Goal: Task Accomplishment & Management: Manage account settings

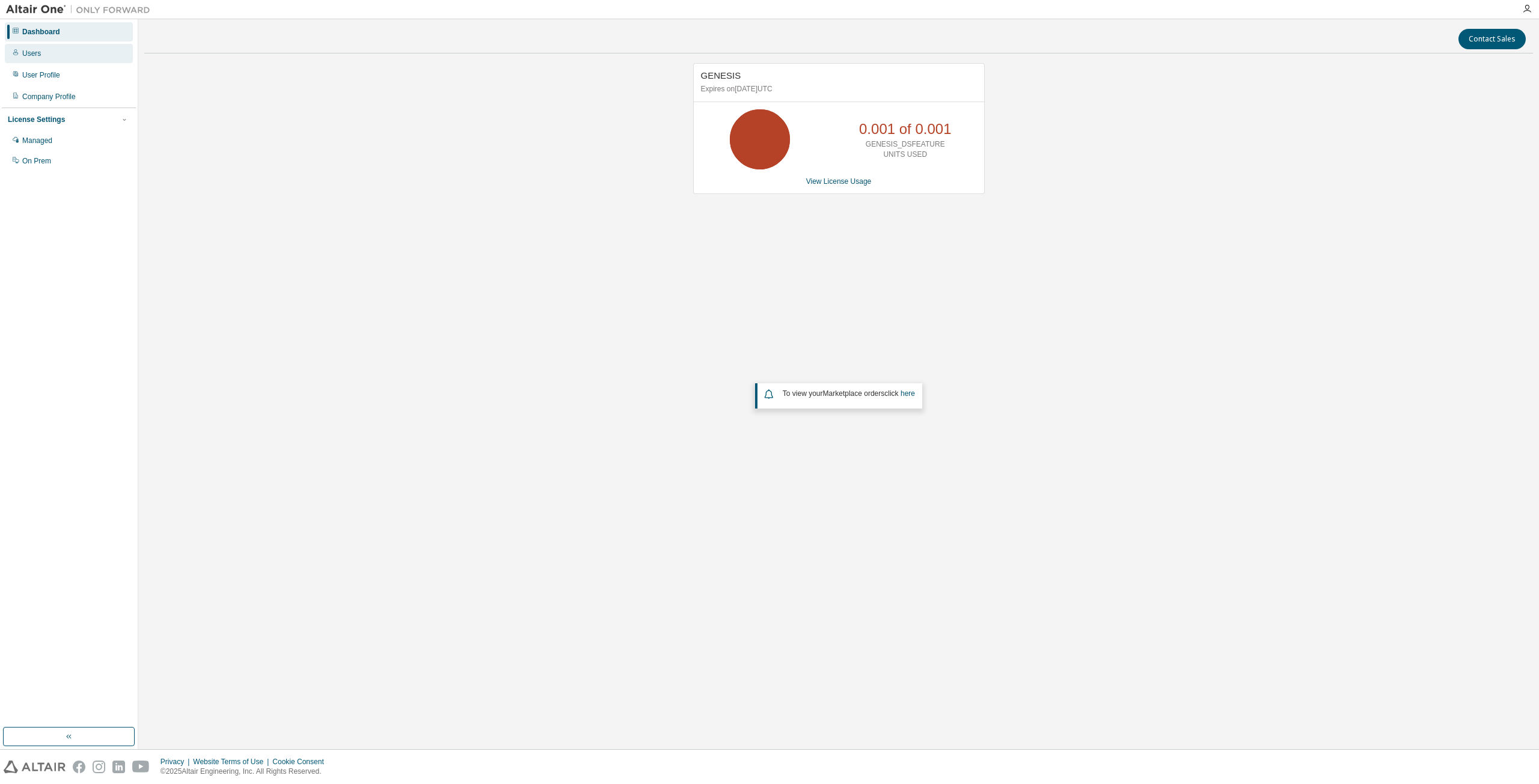
click at [40, 57] on div "Users" at bounding box center [69, 53] width 128 height 19
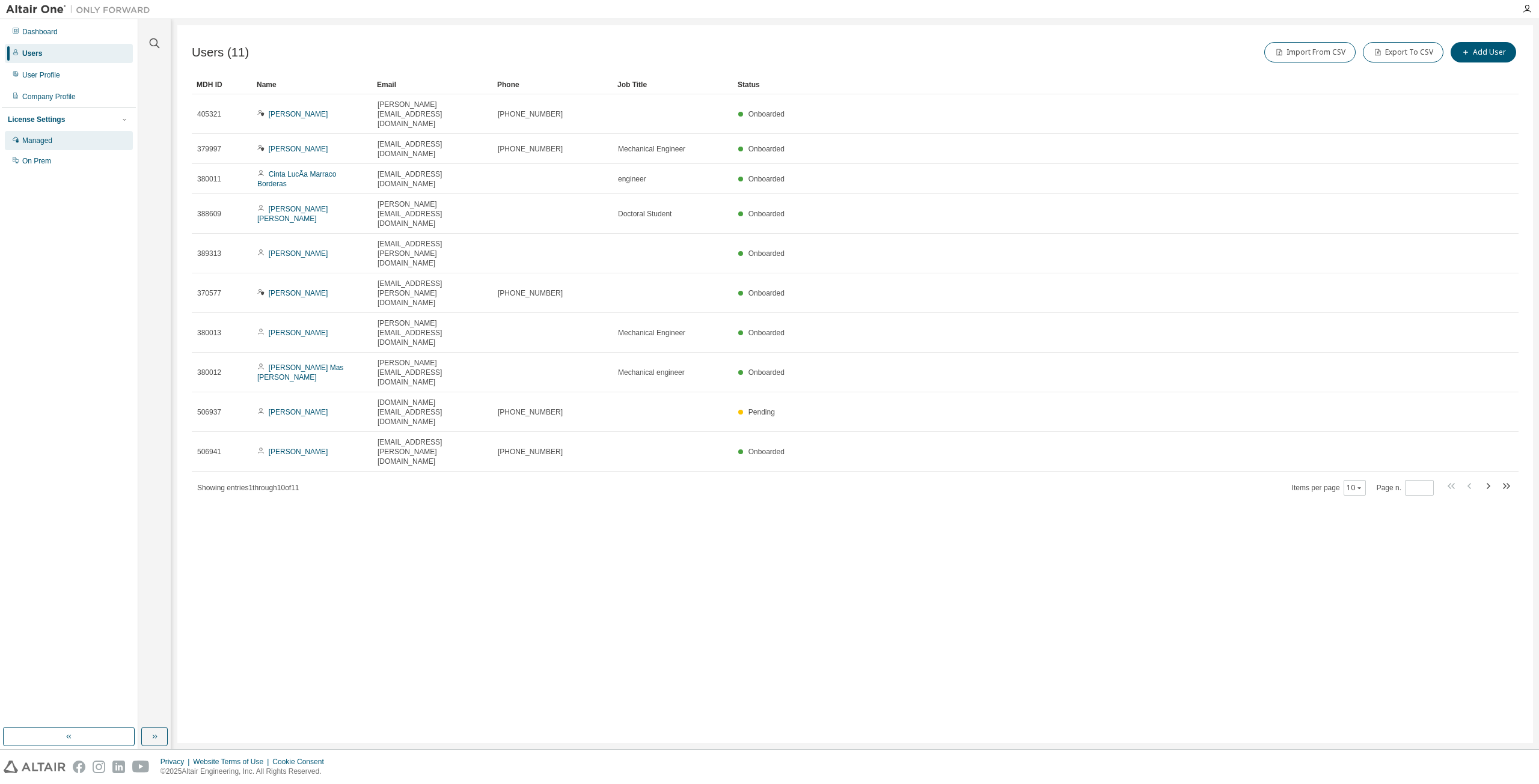
click at [44, 139] on div "Managed" at bounding box center [37, 140] width 30 height 9
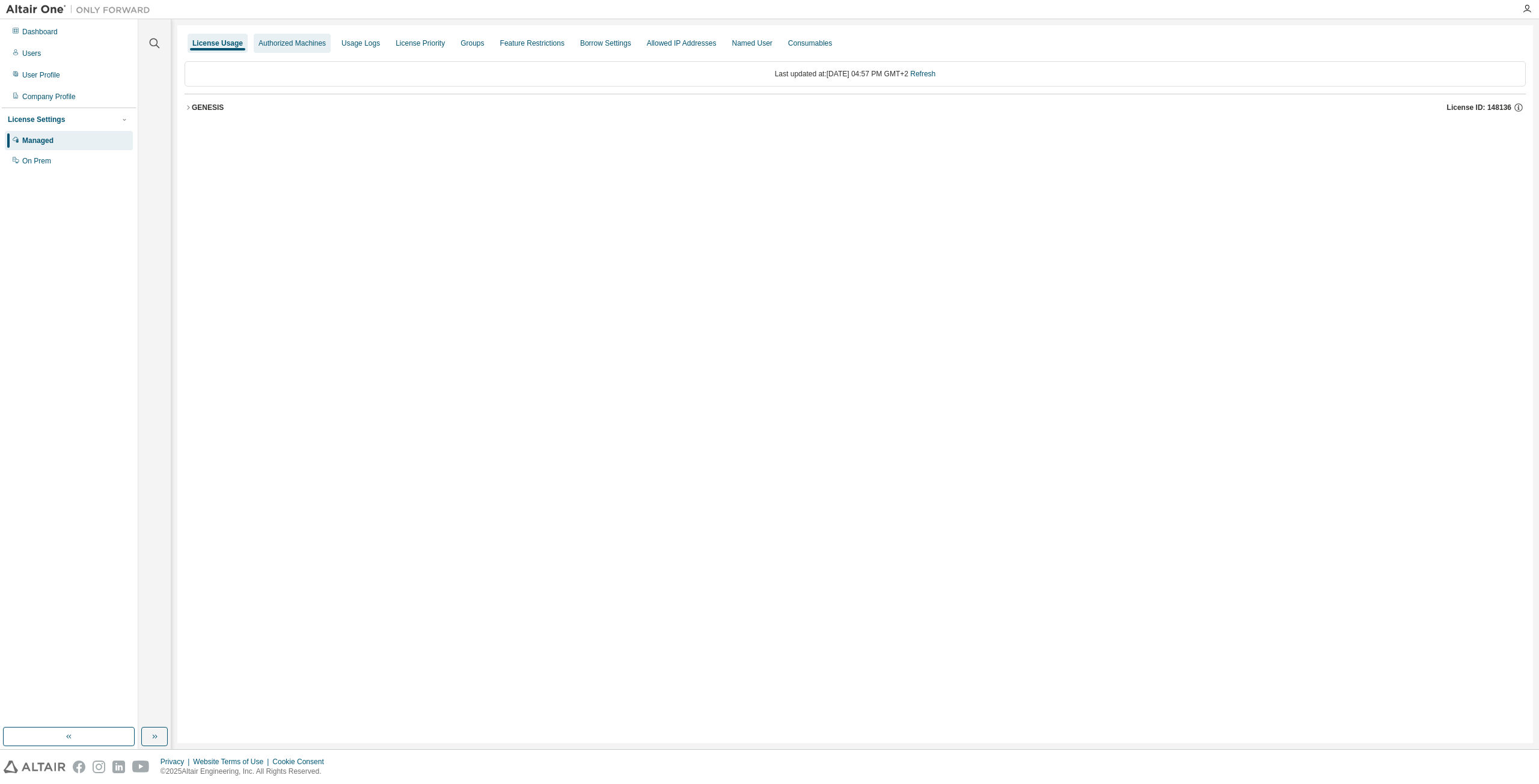
click at [272, 50] on div "Authorized Machines" at bounding box center [292, 43] width 77 height 19
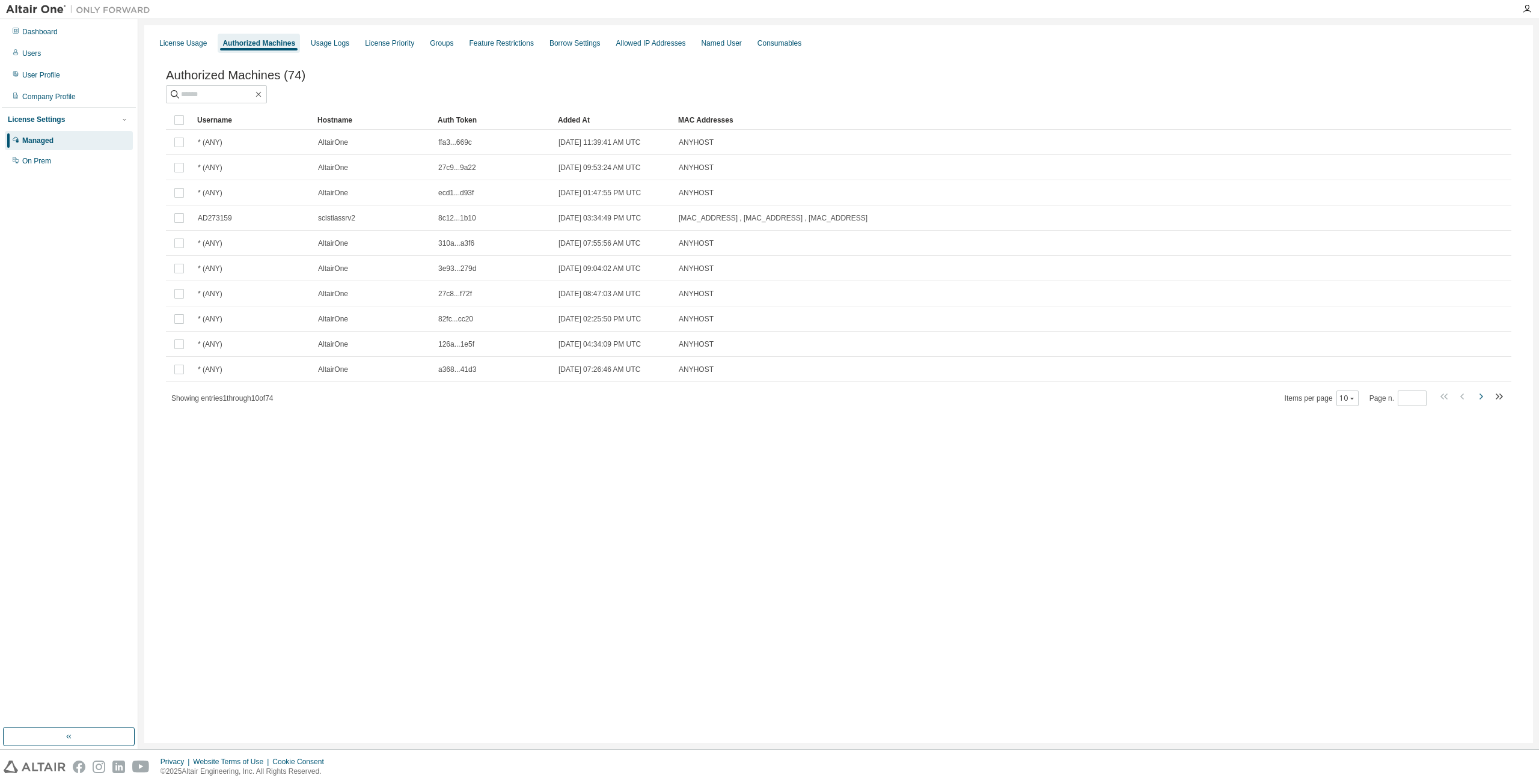
click at [1477, 407] on button "button" at bounding box center [1481, 398] width 15 height 17
click at [1470, 402] on span at bounding box center [1471, 398] width 69 height 17
click at [1499, 402] on icon "button" at bounding box center [1498, 396] width 15 height 15
type input "*"
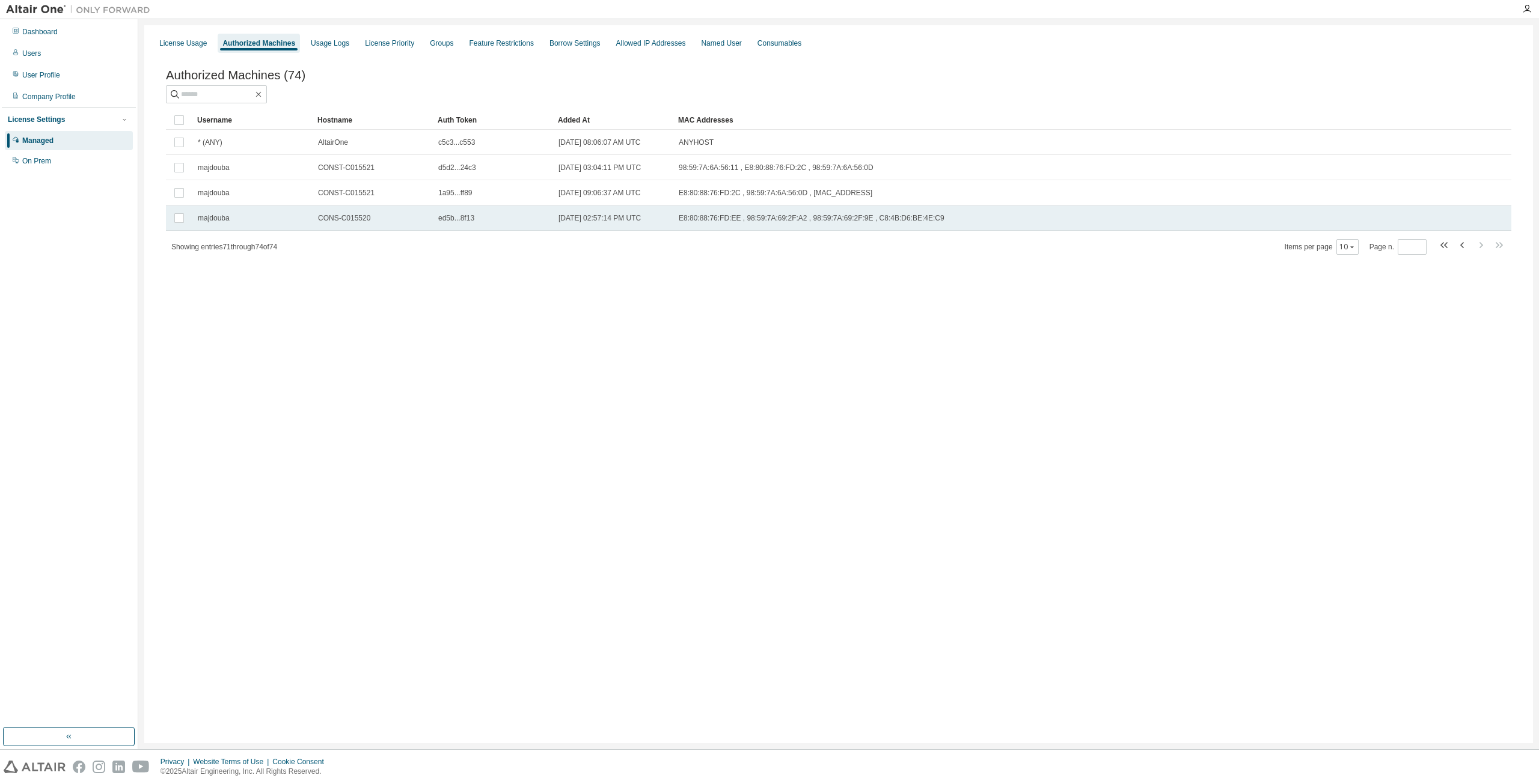
click at [444, 219] on span "ed5b...8f13" at bounding box center [456, 218] width 36 height 9
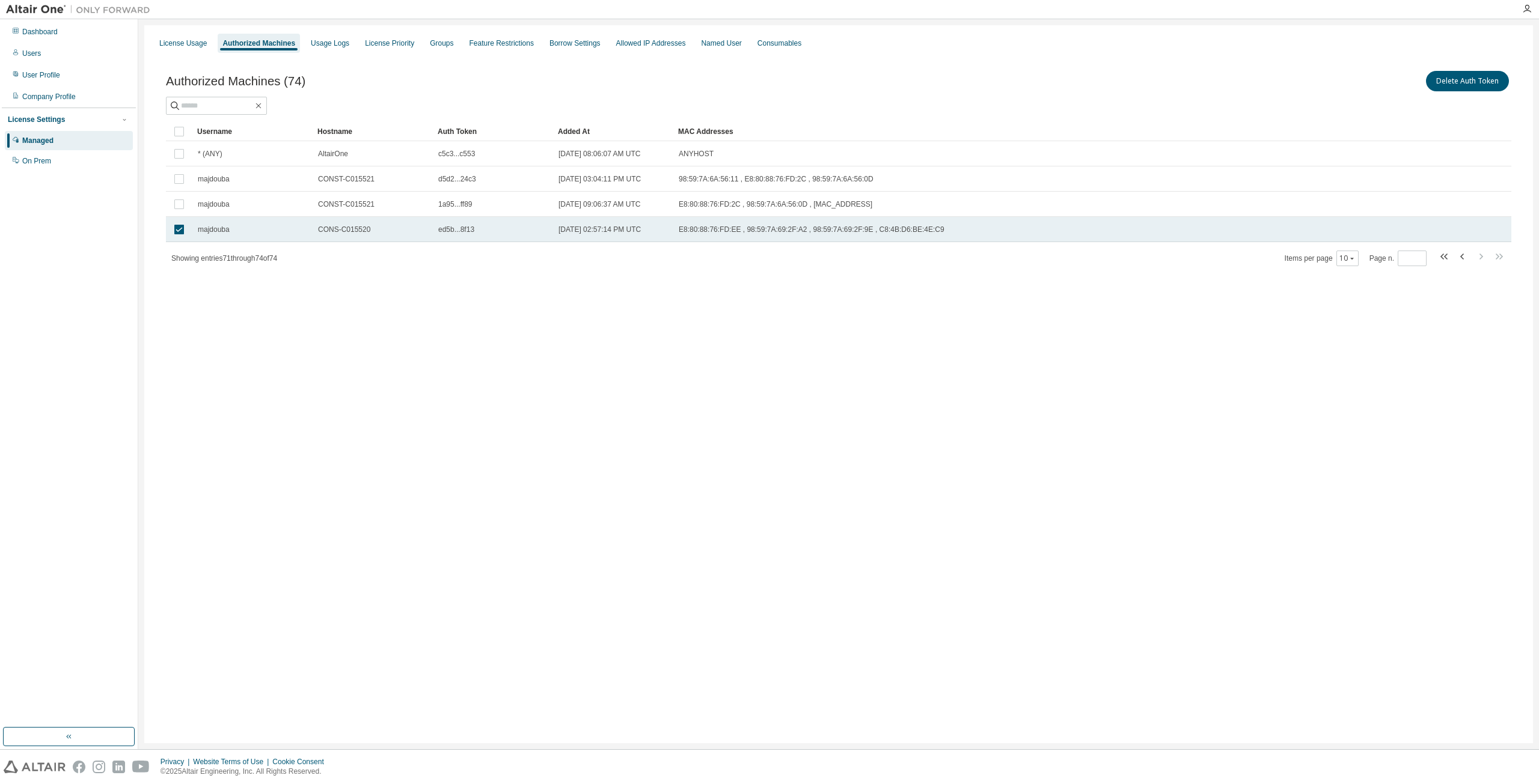
click at [464, 236] on td "ed5b...8f13" at bounding box center [493, 230] width 120 height 25
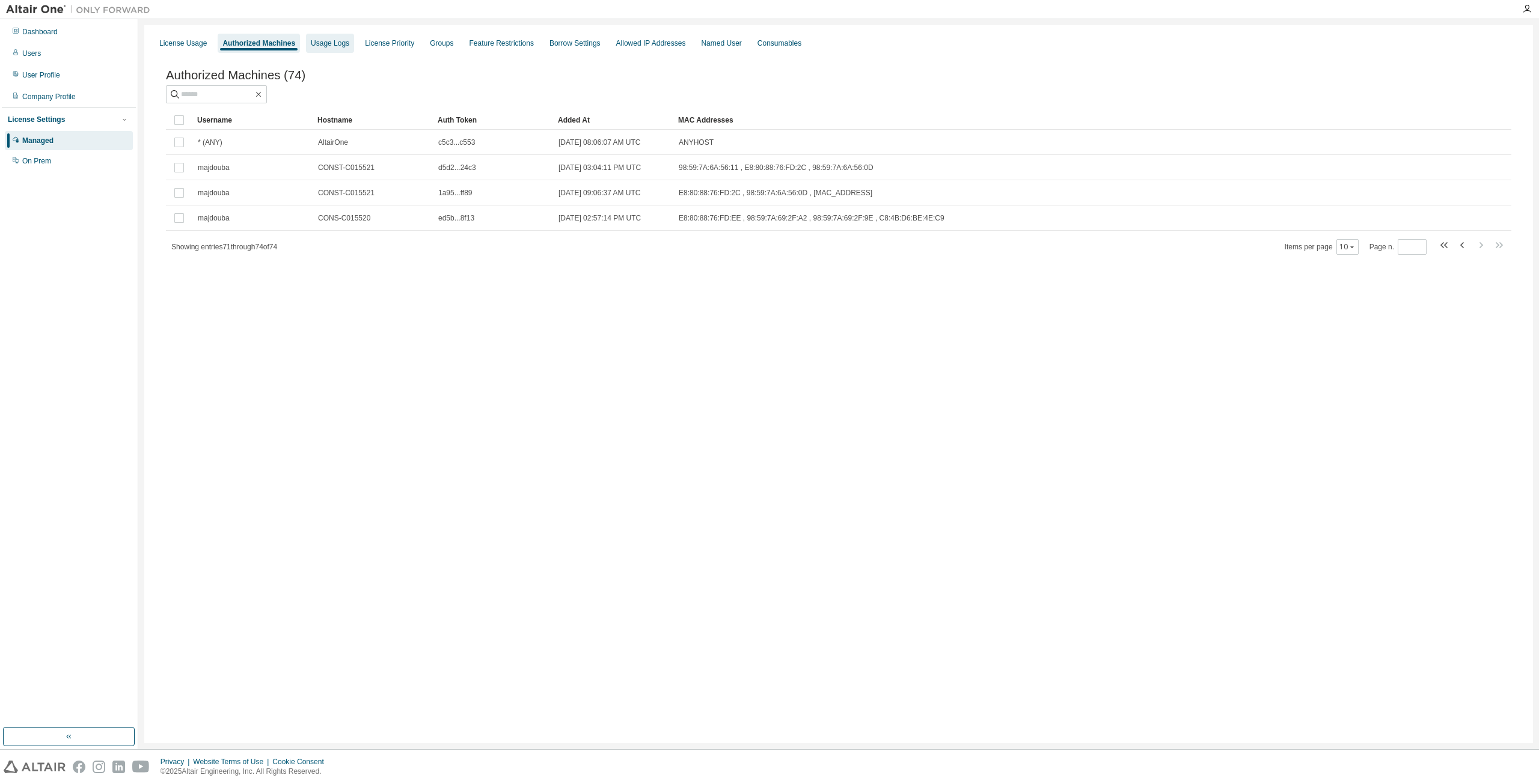
click at [331, 43] on div "Usage Logs" at bounding box center [329, 43] width 38 height 9
